Goal: Communication & Community: Share content

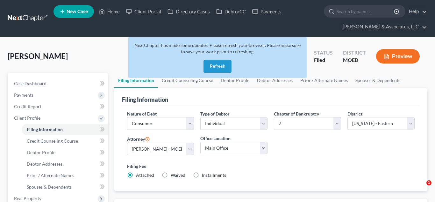
select select "1"
select select "0"
select select "45"
select select "0"
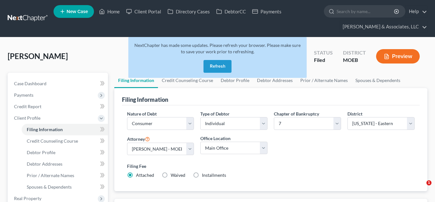
select select "26"
click at [216, 67] on button "Refresh" at bounding box center [217, 66] width 28 height 13
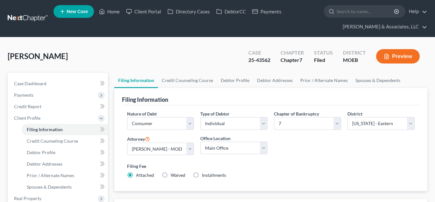
select select "1"
select select "0"
select select "45"
select select "0"
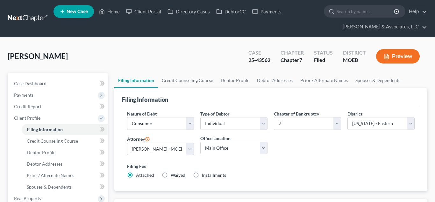
select select "26"
click at [116, 11] on link "Home" at bounding box center [109, 11] width 27 height 11
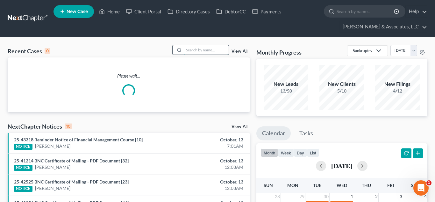
click at [204, 51] on input "search" at bounding box center [206, 49] width 45 height 9
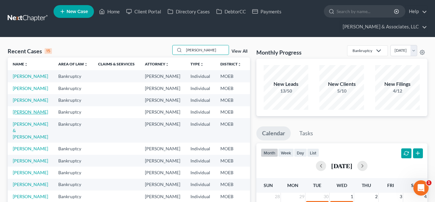
type input "johnson"
click at [20, 114] on link "Johnson, Corey" at bounding box center [30, 111] width 35 height 5
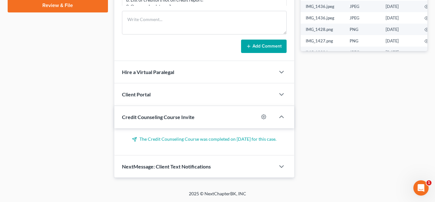
scroll to position [856, 0]
click at [223, 174] on div "NextMessage: Client Text Notifications" at bounding box center [194, 166] width 161 height 22
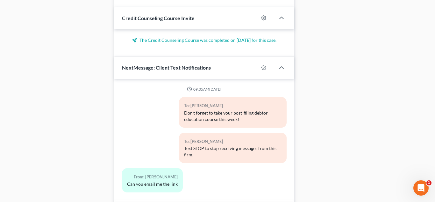
scroll to position [478, 0]
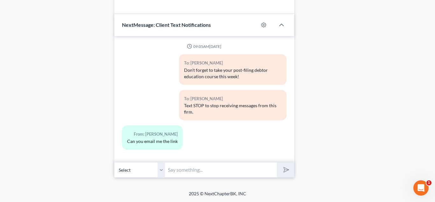
click at [213, 171] on input "text" at bounding box center [220, 170] width 111 height 16
type input "www.summitfe.org"
click at [284, 167] on polygon "submit" at bounding box center [285, 170] width 8 height 8
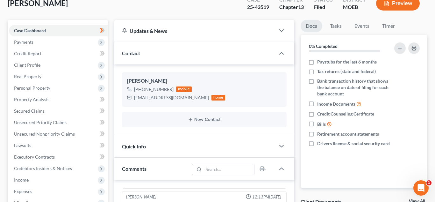
scroll to position [0, 0]
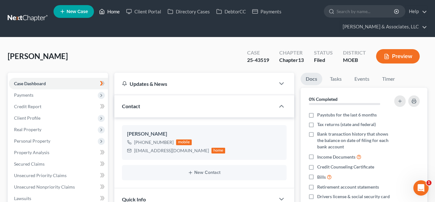
click at [111, 13] on link "Home" at bounding box center [109, 11] width 27 height 11
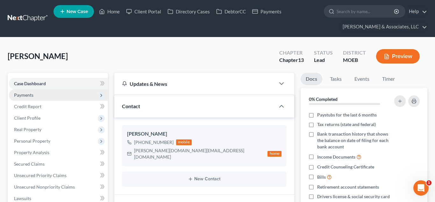
click at [38, 95] on span "Payments" at bounding box center [58, 94] width 99 height 11
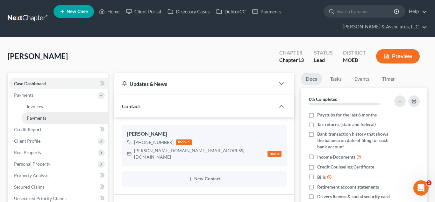
click at [42, 116] on span "Payments" at bounding box center [36, 117] width 19 height 5
